Goal: Complete application form

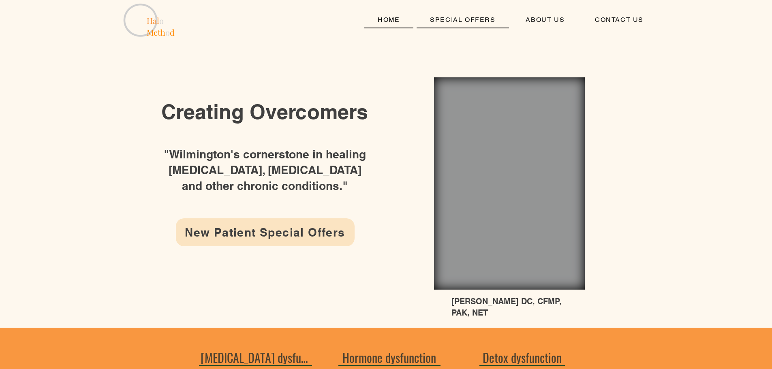
click at [470, 17] on span "SPECIAL OFFERS" at bounding box center [462, 20] width 65 height 8
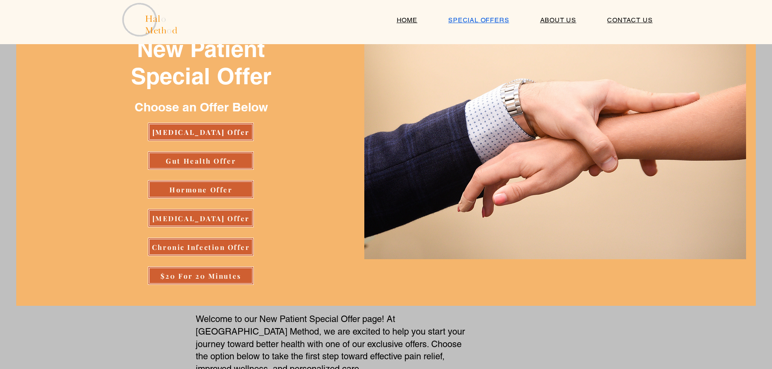
scroll to position [81, 0]
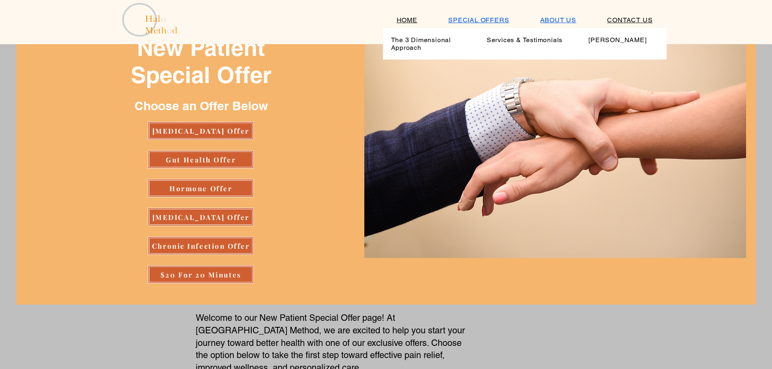
click at [551, 19] on span "ABOUT US" at bounding box center [558, 20] width 36 height 8
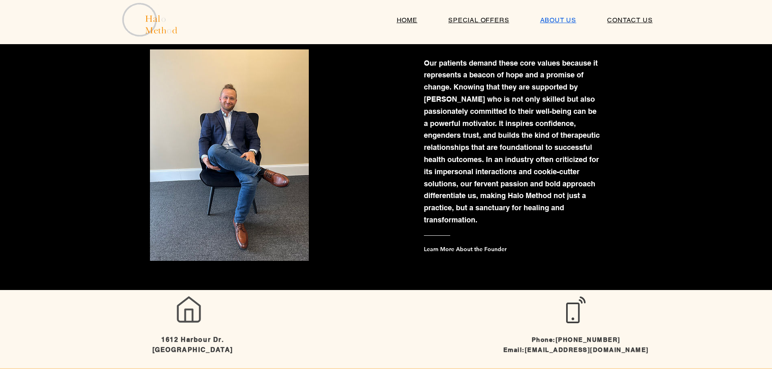
scroll to position [783, 0]
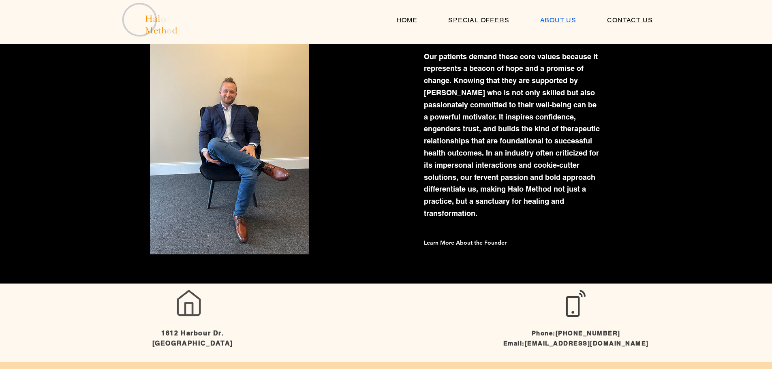
click at [235, 90] on img at bounding box center [229, 148] width 159 height 211
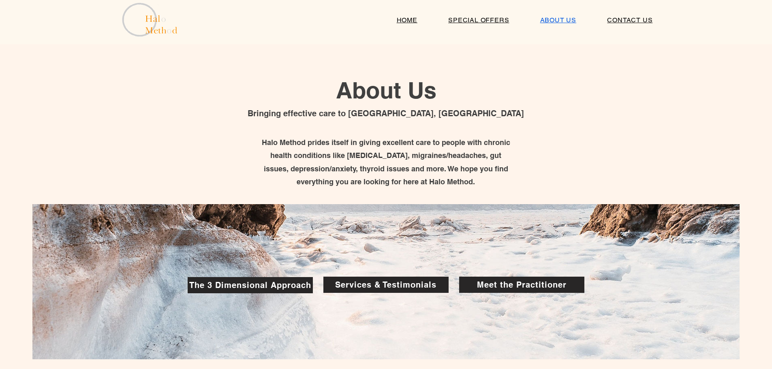
scroll to position [0, 0]
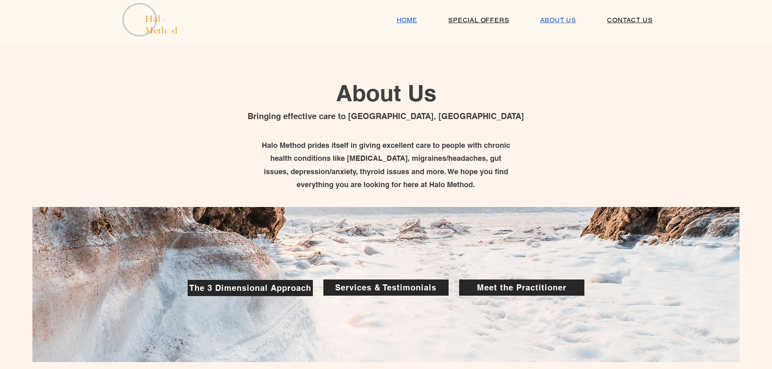
click at [419, 23] on div "HOME" at bounding box center [407, 20] width 41 height 8
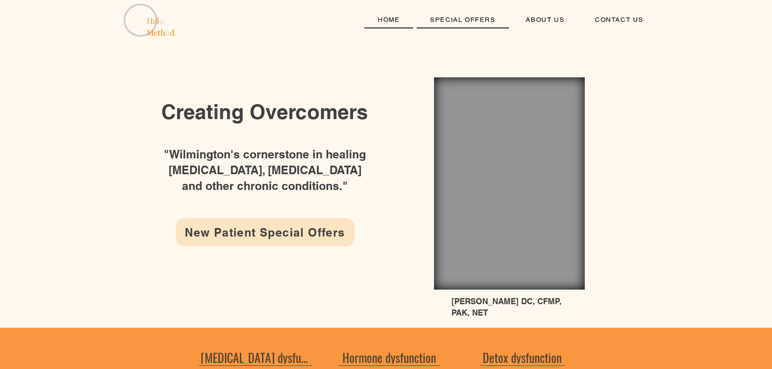
click at [456, 22] on span "SPECIAL OFFERS" at bounding box center [462, 20] width 65 height 8
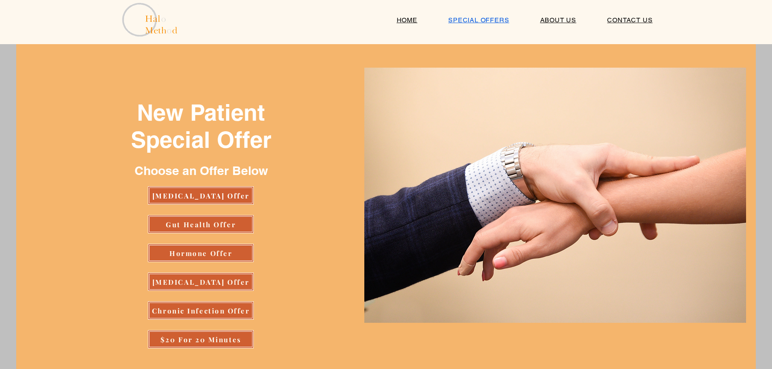
scroll to position [41, 0]
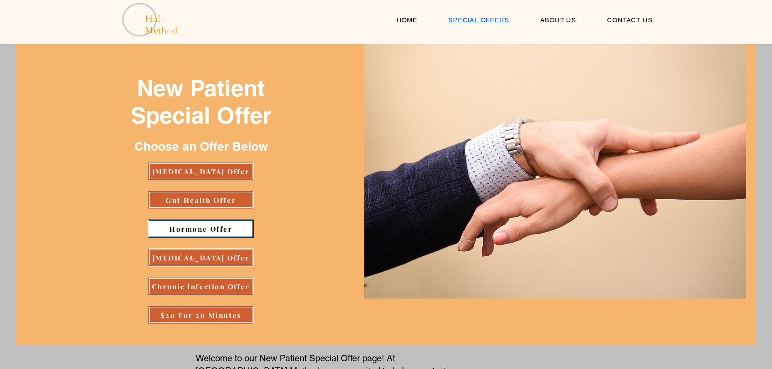
click at [223, 225] on span "Hormone Offer" at bounding box center [200, 228] width 63 height 9
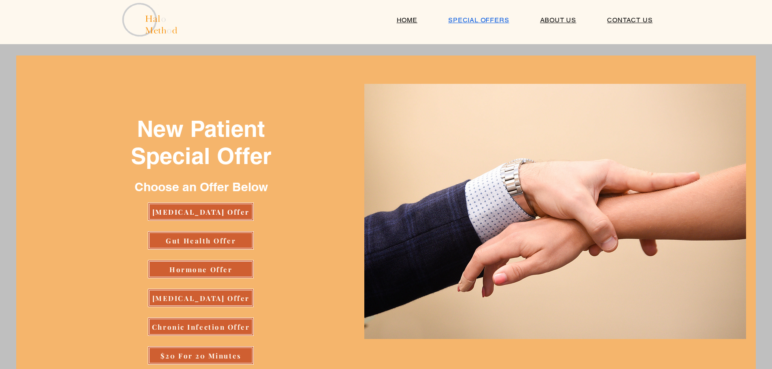
scroll to position [41, 0]
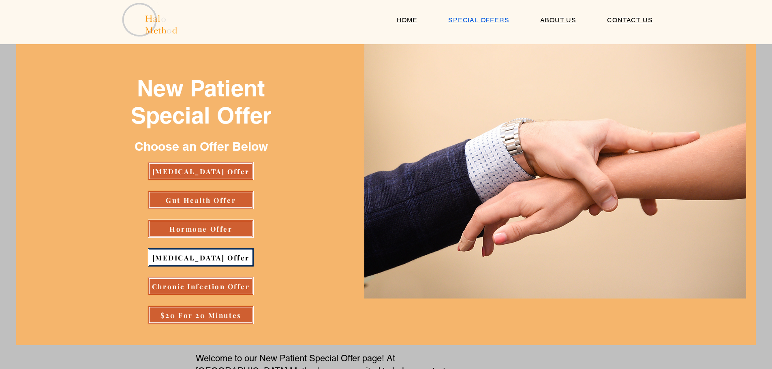
click at [208, 261] on span "[MEDICAL_DATA] Offer" at bounding box center [200, 257] width 97 height 9
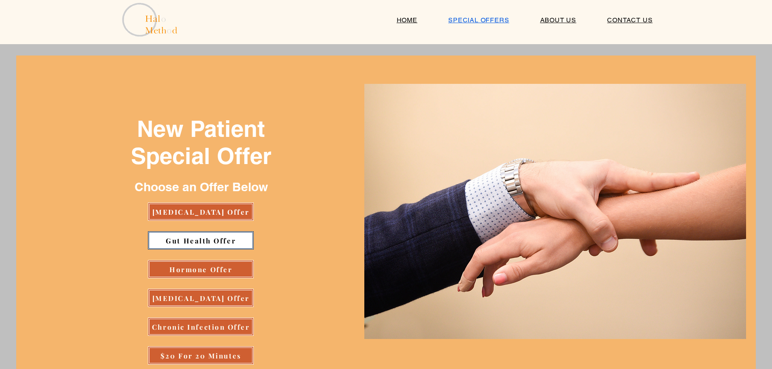
scroll to position [41, 0]
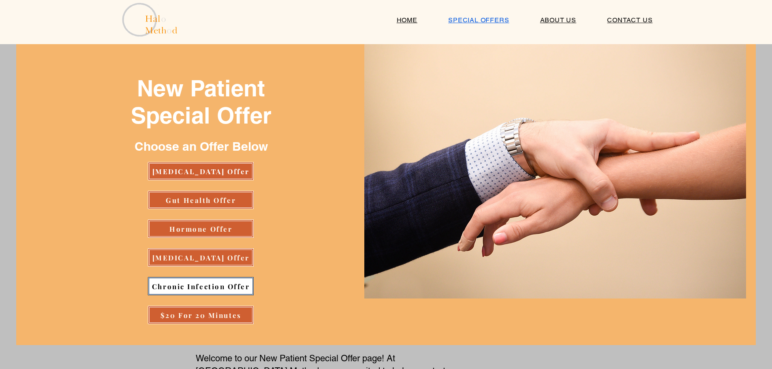
click at [211, 285] on span "Chronic Infection Offer" at bounding box center [201, 286] width 98 height 9
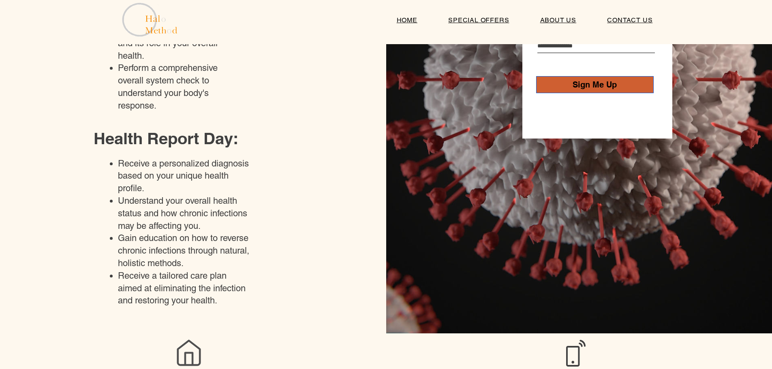
scroll to position [243, 0]
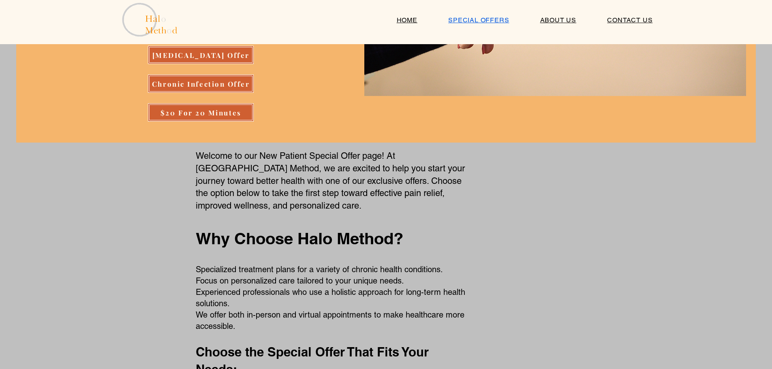
scroll to position [41, 0]
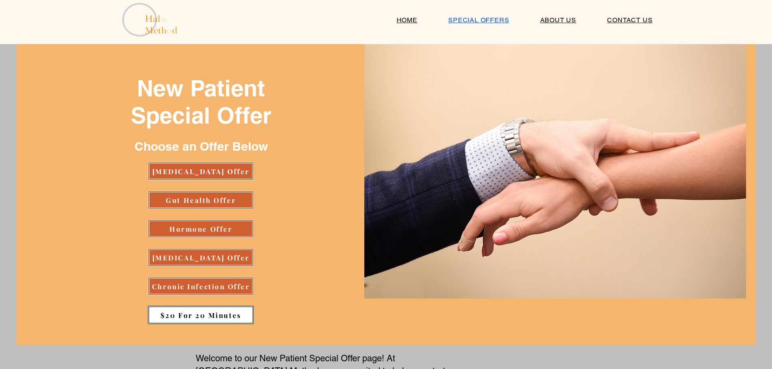
click at [177, 317] on span "$20 For 20 Minutes" at bounding box center [200, 315] width 81 height 9
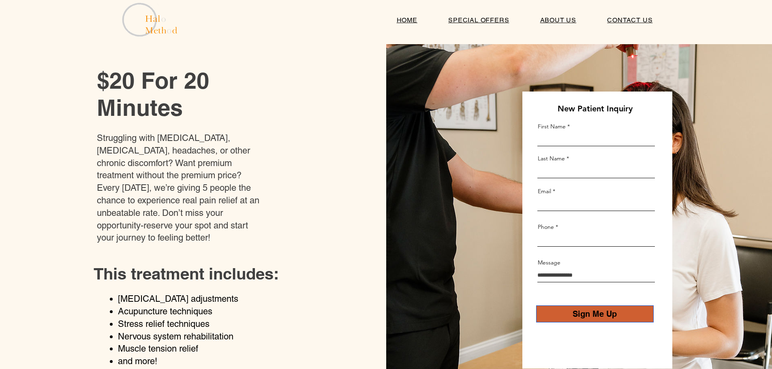
click at [134, 20] on img at bounding box center [149, 20] width 57 height 40
click at [407, 20] on span "HOME" at bounding box center [407, 20] width 21 height 8
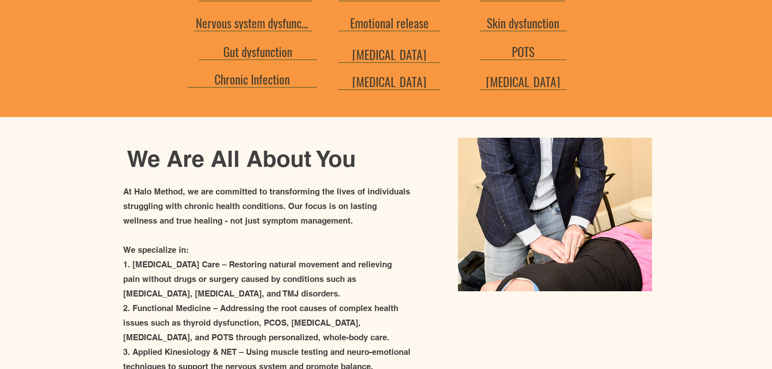
scroll to position [324, 0]
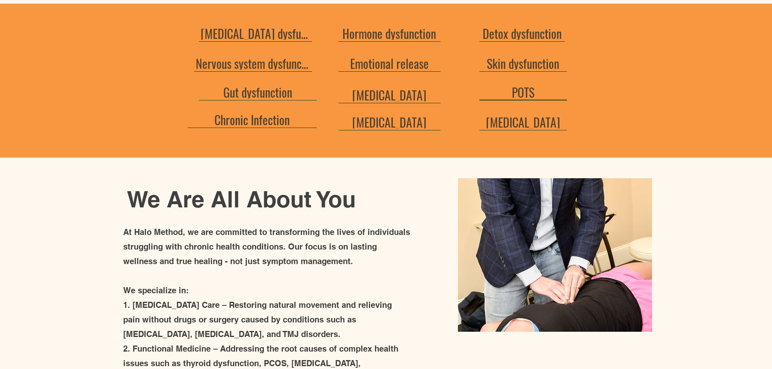
click at [522, 87] on span "POTS" at bounding box center [523, 92] width 23 height 18
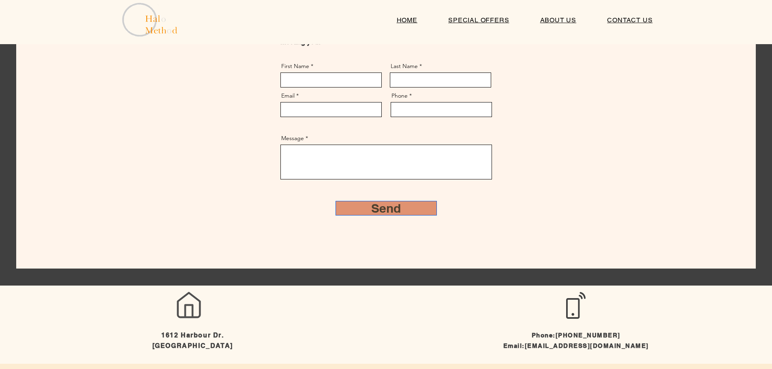
scroll to position [100, 0]
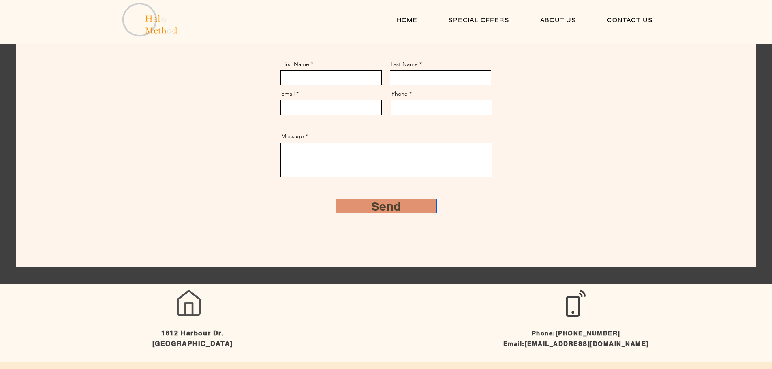
click at [335, 73] on input "First Name" at bounding box center [330, 77] width 101 height 15
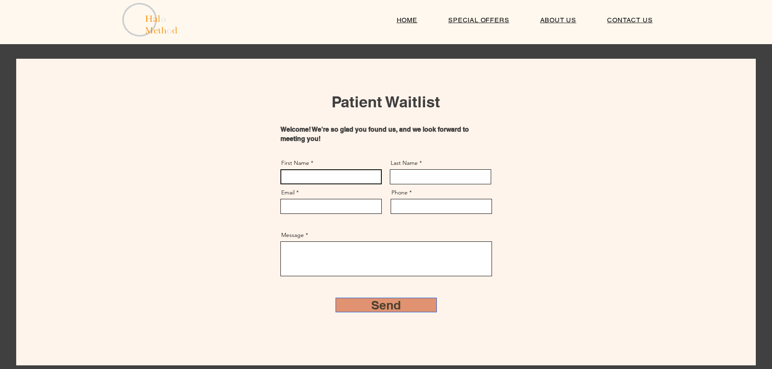
scroll to position [0, 0]
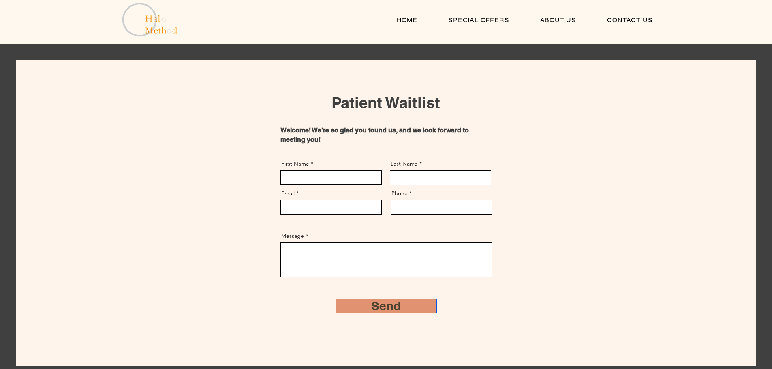
click at [306, 178] on input "First Name" at bounding box center [330, 177] width 101 height 15
type input "****"
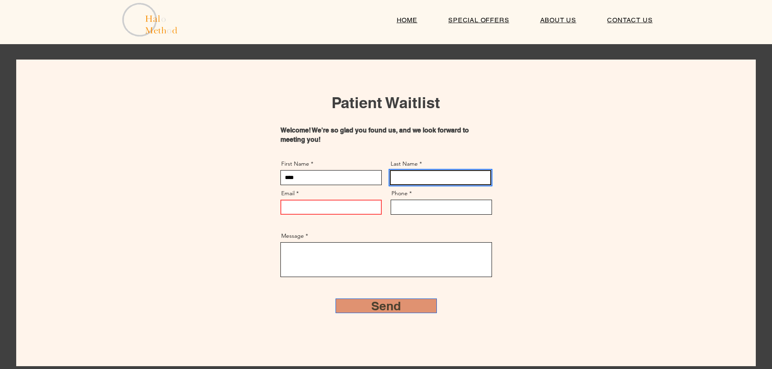
click at [416, 179] on input "Last Name" at bounding box center [440, 177] width 101 height 15
type input "*"
drag, startPoint x: 333, startPoint y: 176, endPoint x: 152, endPoint y: 177, distance: 181.5
click at [153, 177] on div "Patient Waitlist Welcome! We're so glad you found us, and we look forward to me…" at bounding box center [385, 213] width 739 height 307
click at [261, 141] on div at bounding box center [385, 213] width 739 height 307
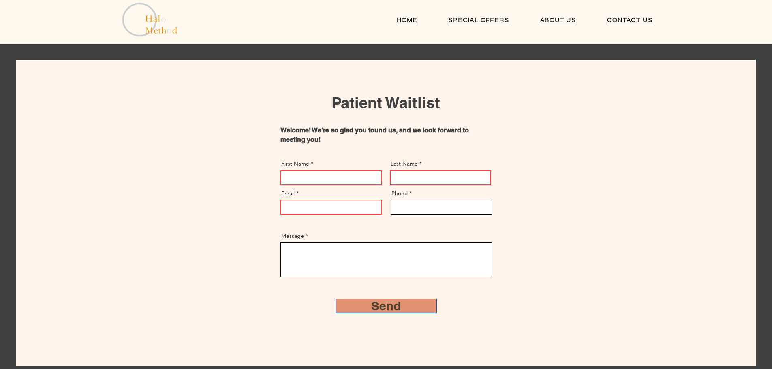
click at [141, 19] on img at bounding box center [149, 20] width 57 height 40
